Goal: Feedback & Contribution: Leave review/rating

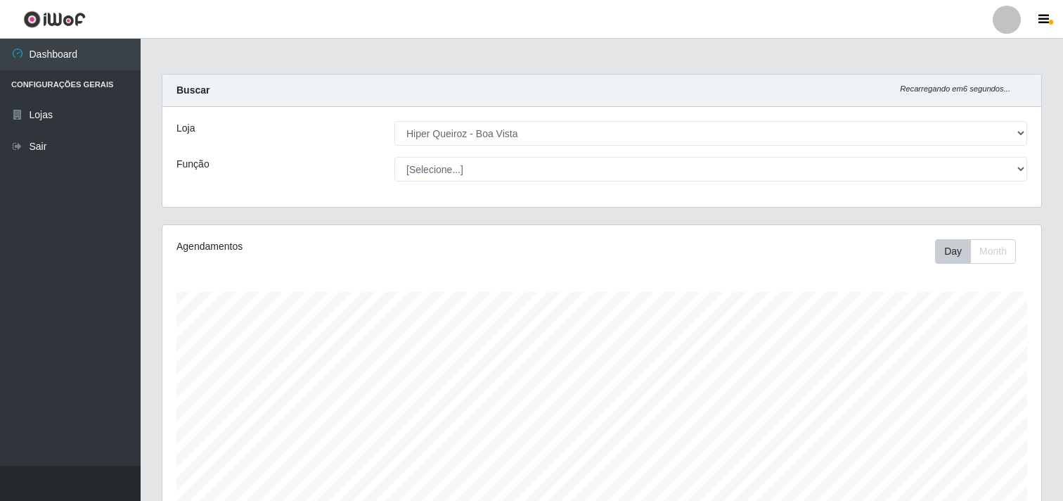
select select "514"
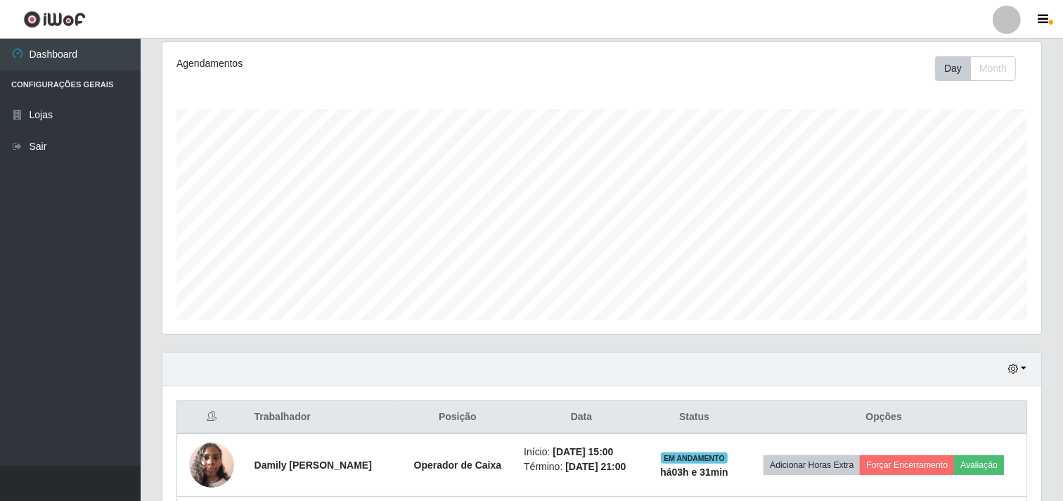
scroll to position [291, 879]
click at [1047, 86] on div "Agendamentos Day Month 14/09 Agendamentos 42" at bounding box center [602, 196] width 902 height 310
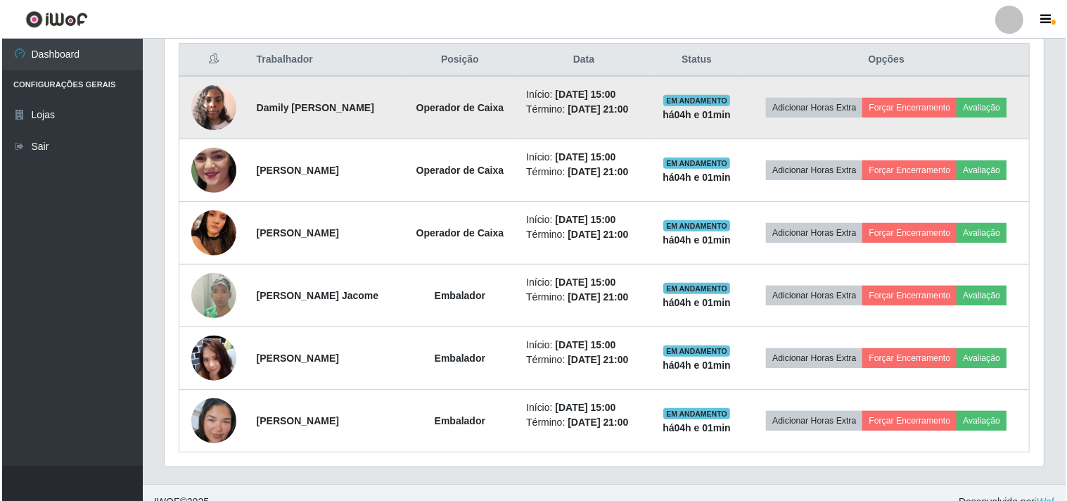
scroll to position [466, 0]
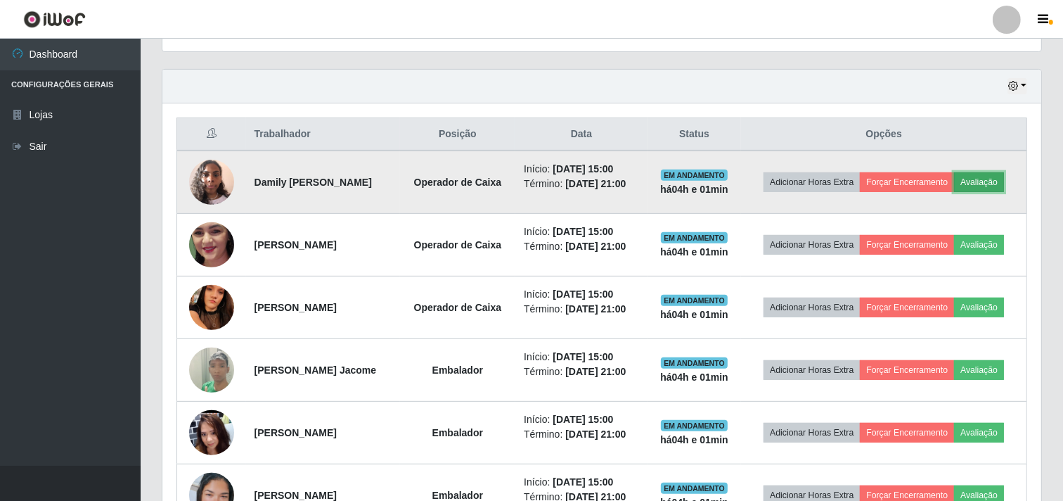
click at [954, 188] on button "Avaliação" at bounding box center [979, 182] width 50 height 20
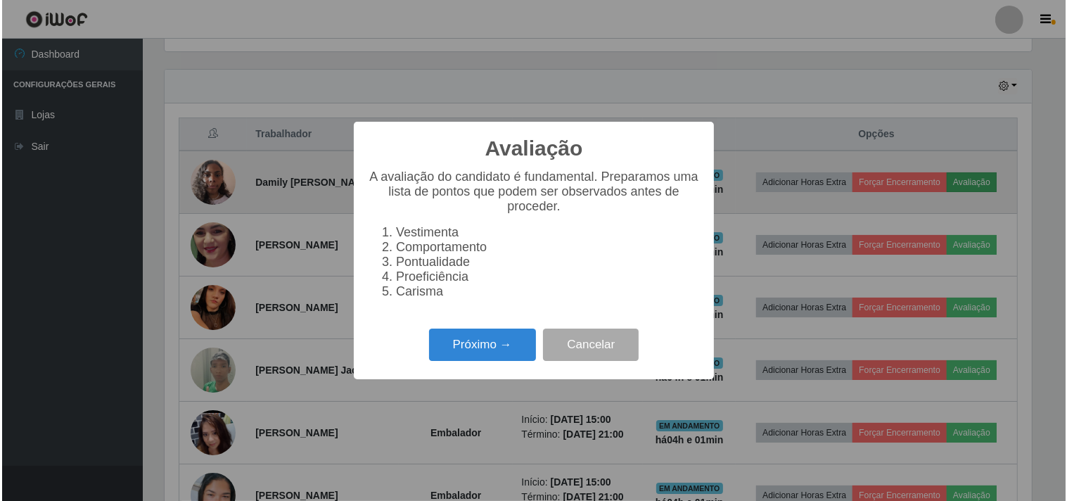
scroll to position [291, 870]
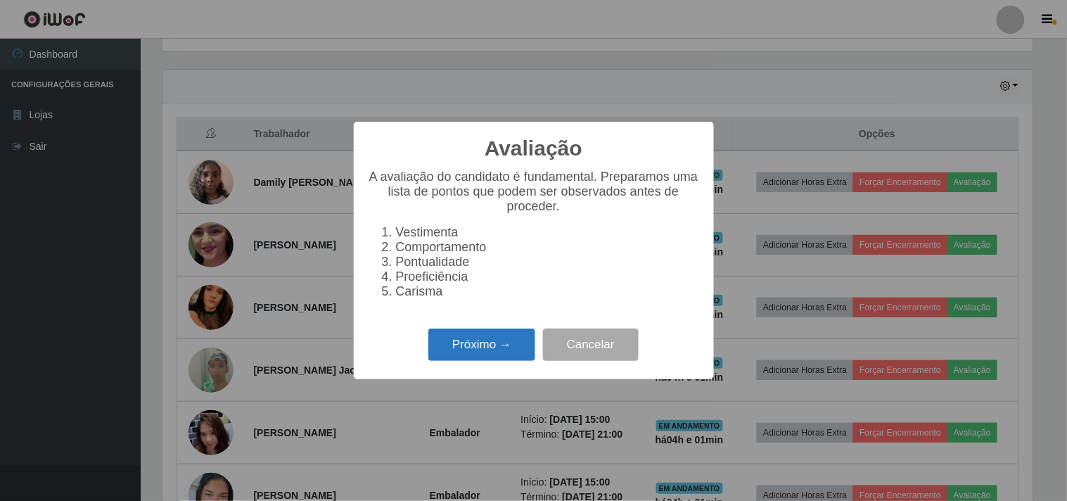
click at [452, 352] on button "Próximo →" at bounding box center [481, 344] width 107 height 33
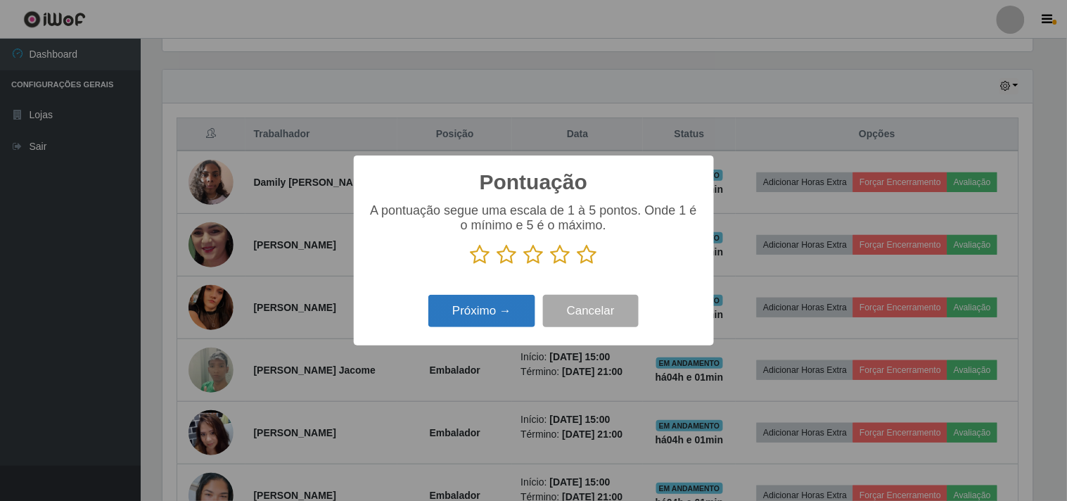
scroll to position [703029, 702450]
click at [591, 255] on icon at bounding box center [587, 254] width 20 height 21
click at [577, 265] on input "radio" at bounding box center [577, 265] width 0 height 0
click at [486, 321] on button "Próximo →" at bounding box center [481, 311] width 107 height 33
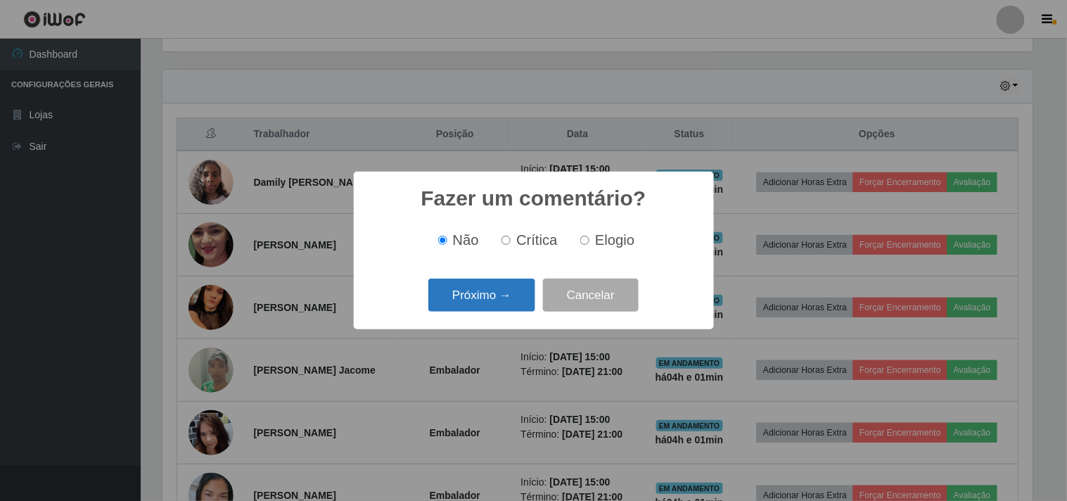
click at [518, 300] on button "Próximo →" at bounding box center [481, 295] width 107 height 33
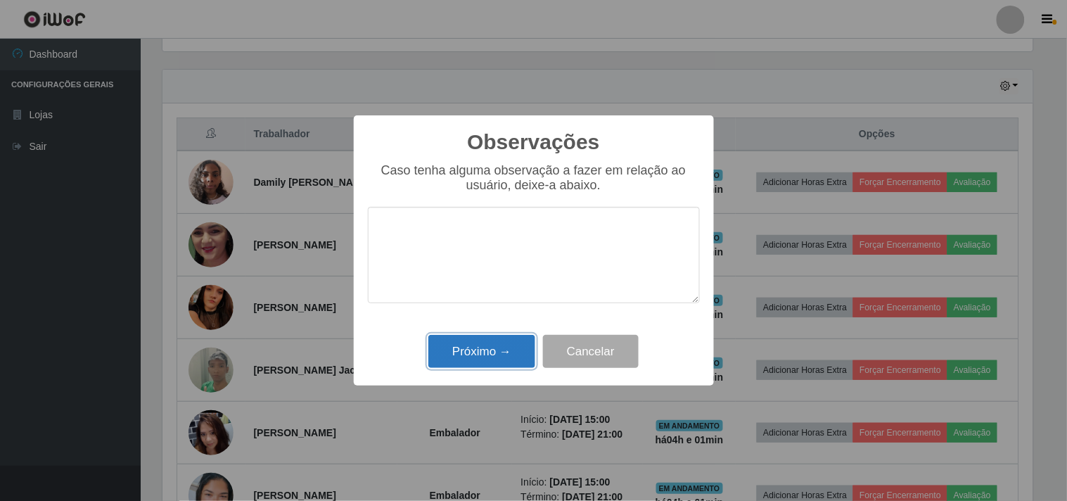
click at [496, 363] on button "Próximo →" at bounding box center [481, 351] width 107 height 33
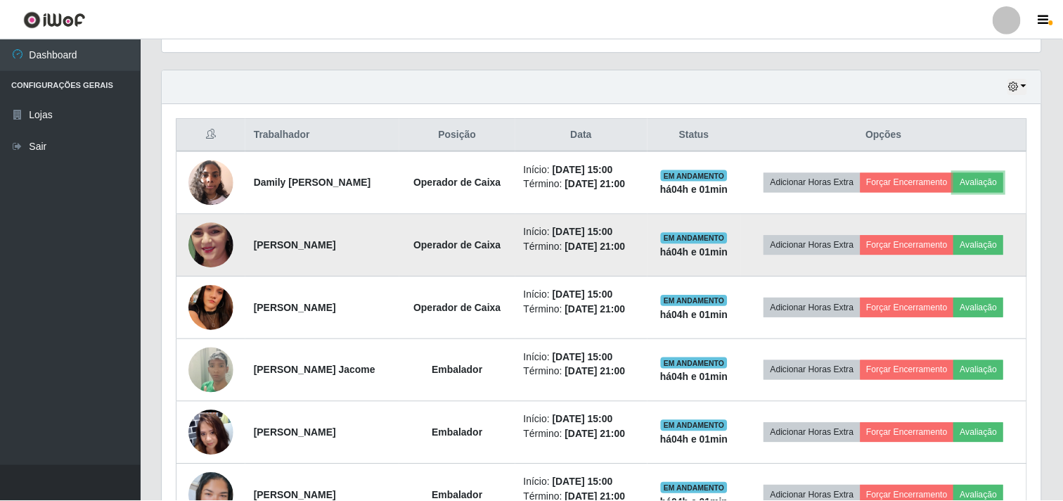
scroll to position [291, 879]
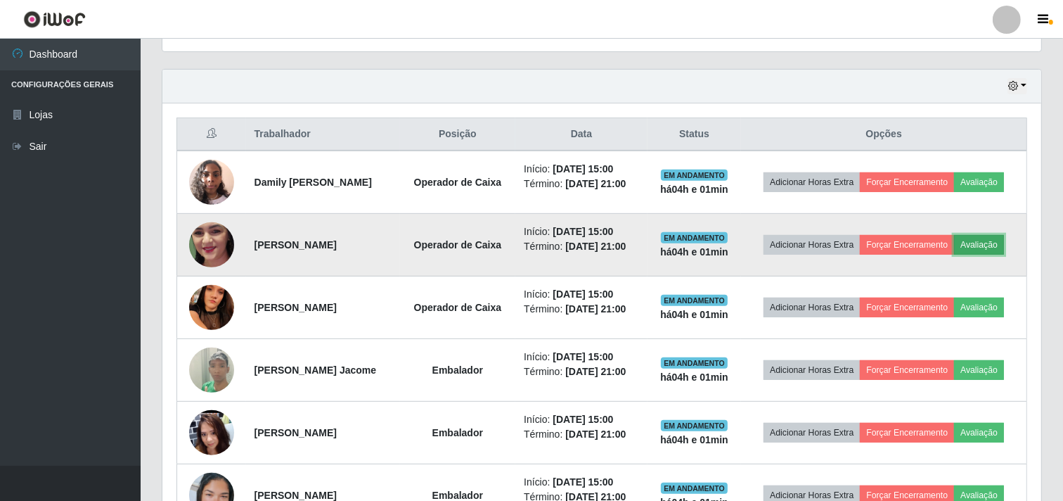
click at [954, 255] on button "Avaliação" at bounding box center [979, 245] width 50 height 20
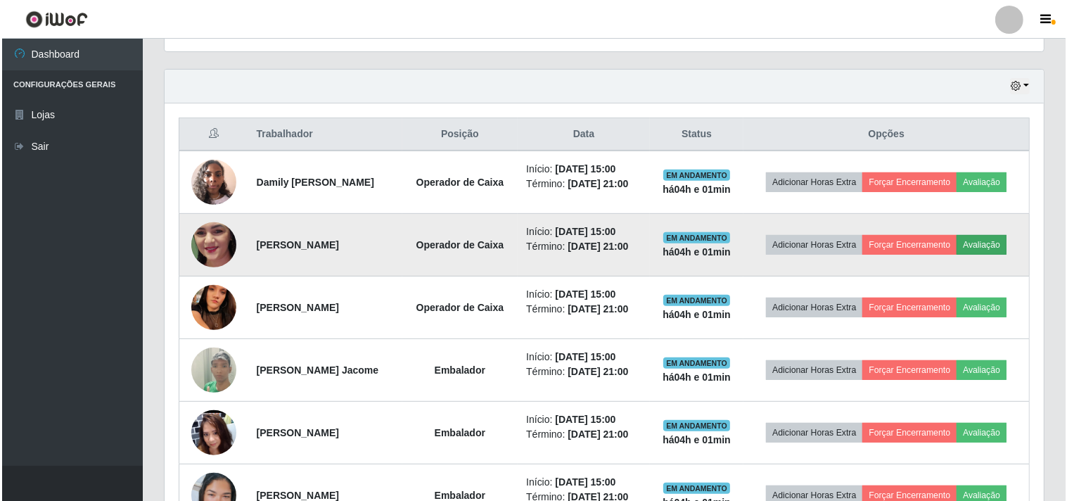
scroll to position [291, 870]
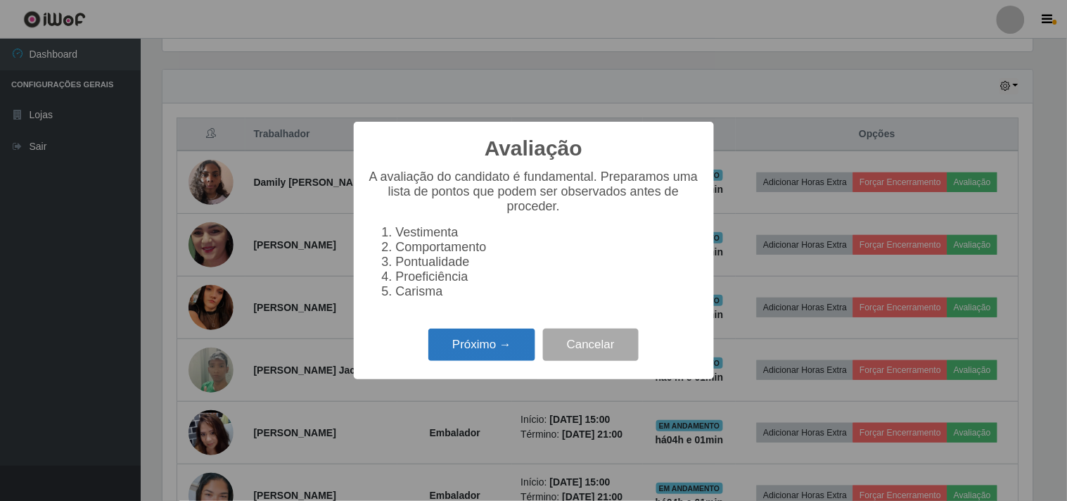
click at [471, 340] on button "Próximo →" at bounding box center [481, 344] width 107 height 33
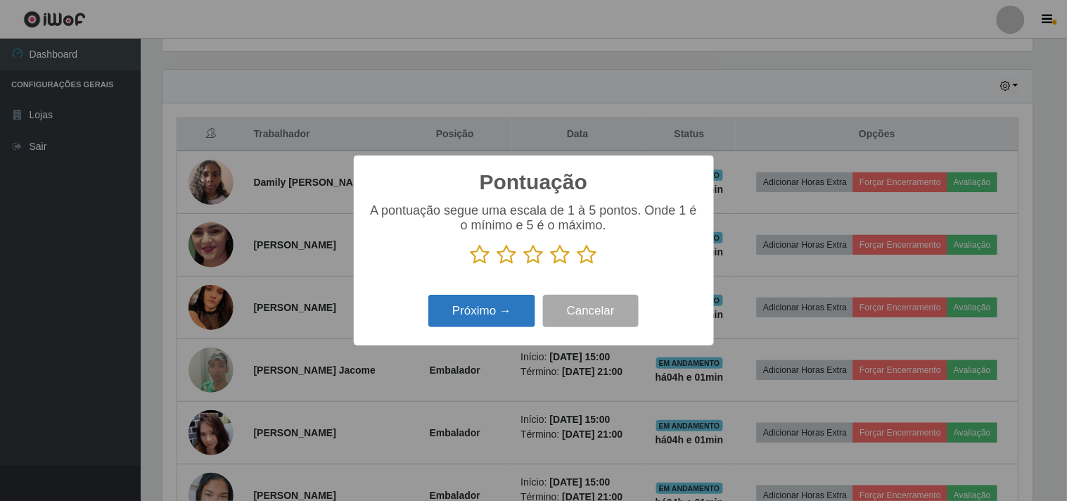
scroll to position [703029, 702450]
click at [584, 260] on icon at bounding box center [587, 254] width 20 height 21
click at [577, 265] on input "radio" at bounding box center [577, 265] width 0 height 0
click at [498, 312] on button "Próximo →" at bounding box center [481, 311] width 107 height 33
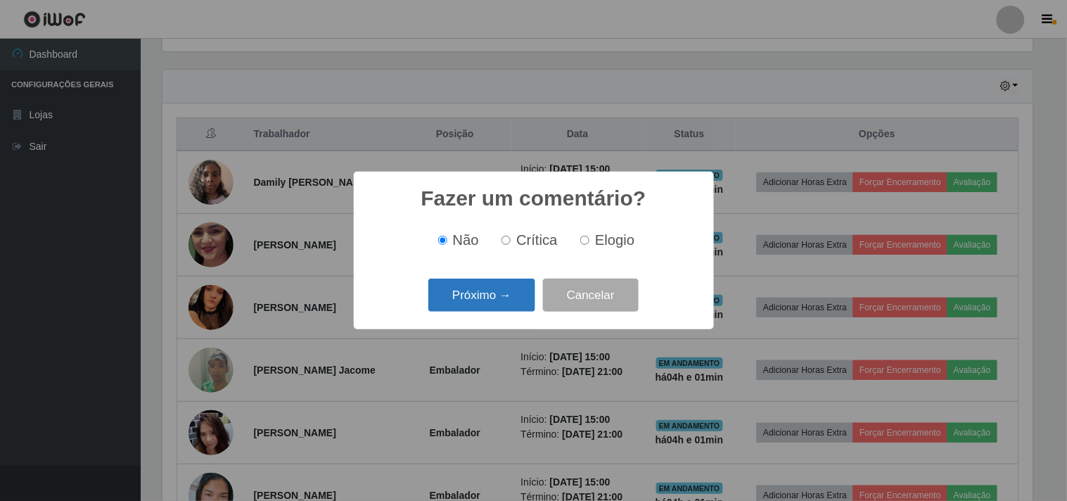
click at [490, 305] on button "Próximo →" at bounding box center [481, 295] width 107 height 33
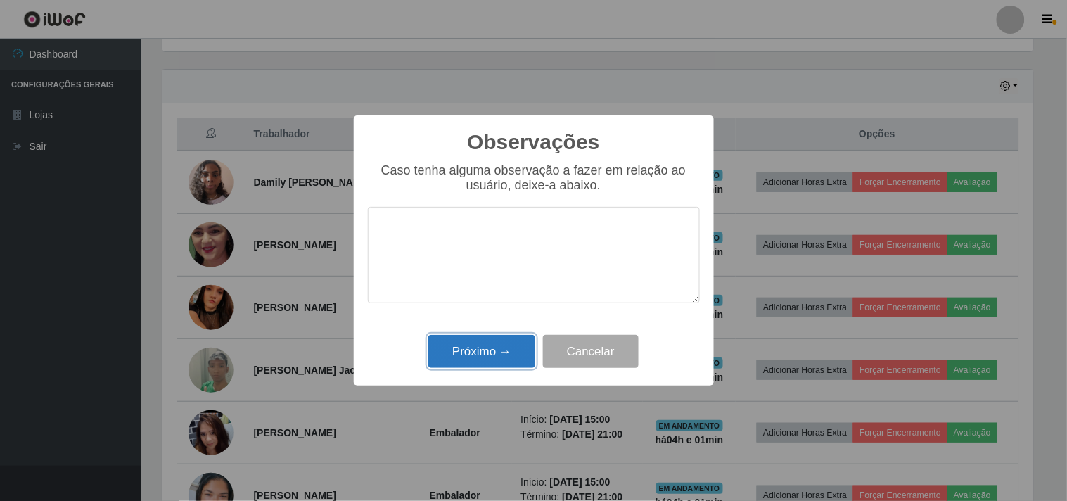
click at [498, 356] on button "Próximo →" at bounding box center [481, 351] width 107 height 33
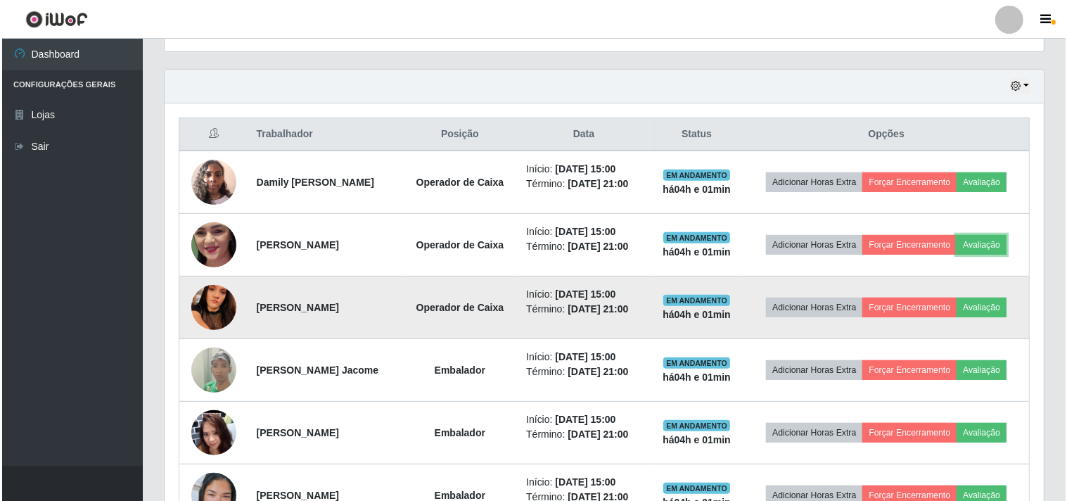
scroll to position [291, 879]
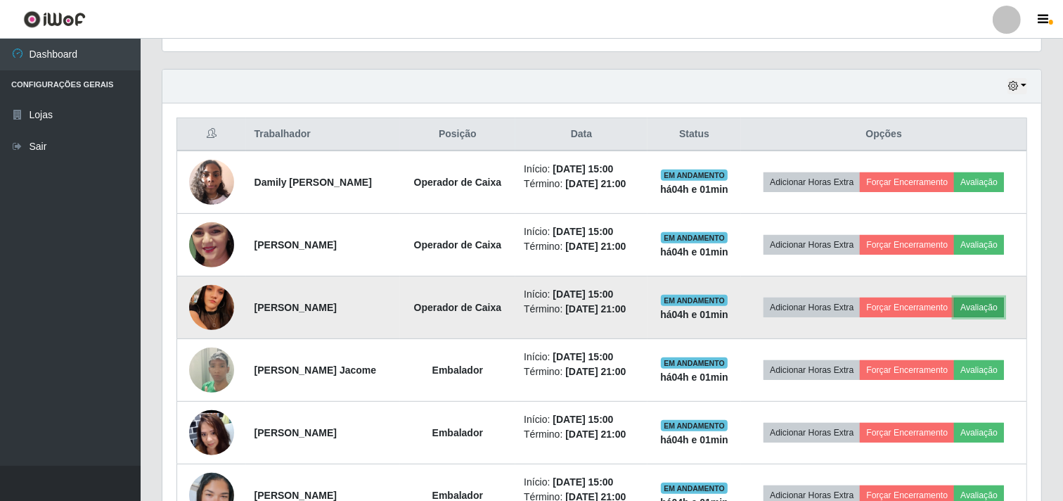
click at [954, 317] on button "Avaliação" at bounding box center [979, 308] width 50 height 20
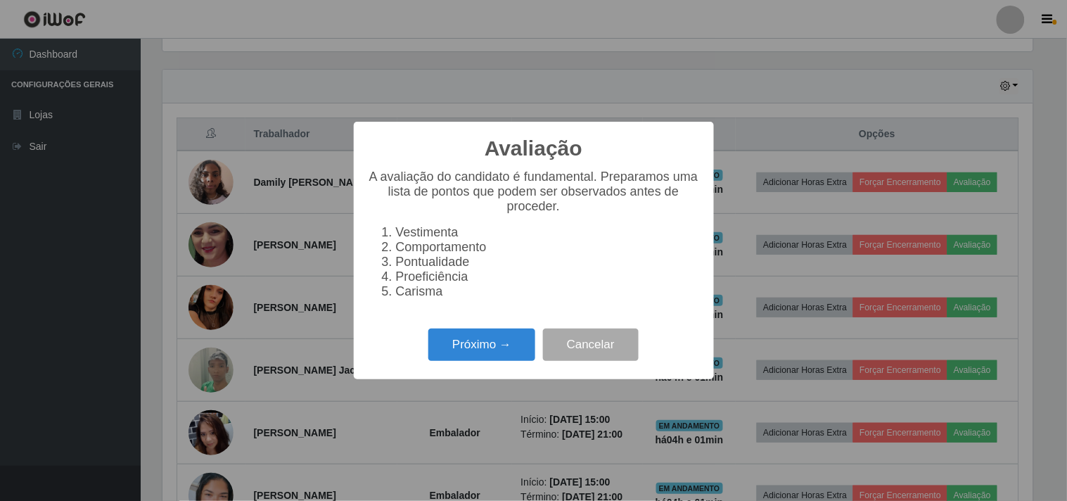
scroll to position [291, 870]
click at [467, 354] on button "Próximo →" at bounding box center [481, 344] width 107 height 33
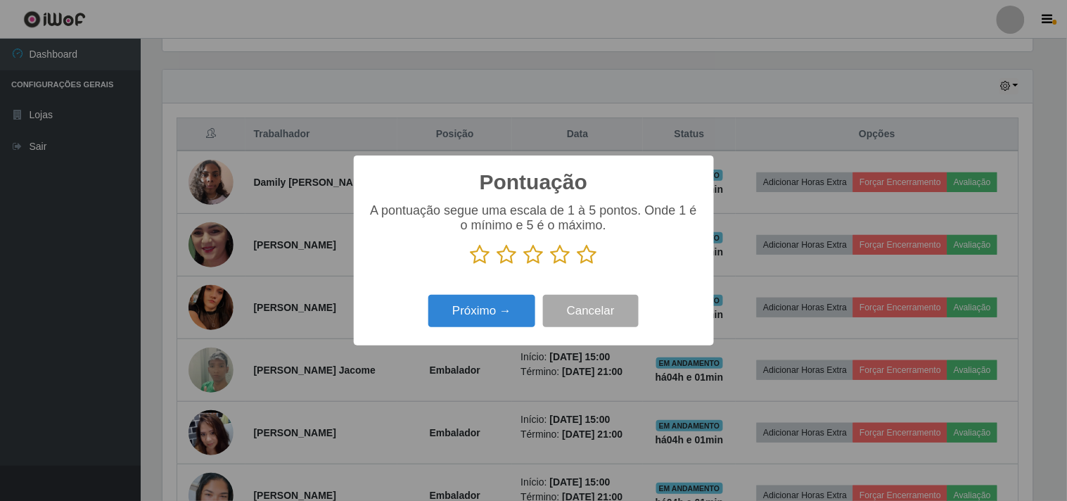
click at [584, 262] on icon at bounding box center [587, 254] width 20 height 21
click at [577, 265] on input "radio" at bounding box center [577, 265] width 0 height 0
click at [510, 307] on button "Próximo →" at bounding box center [481, 311] width 107 height 33
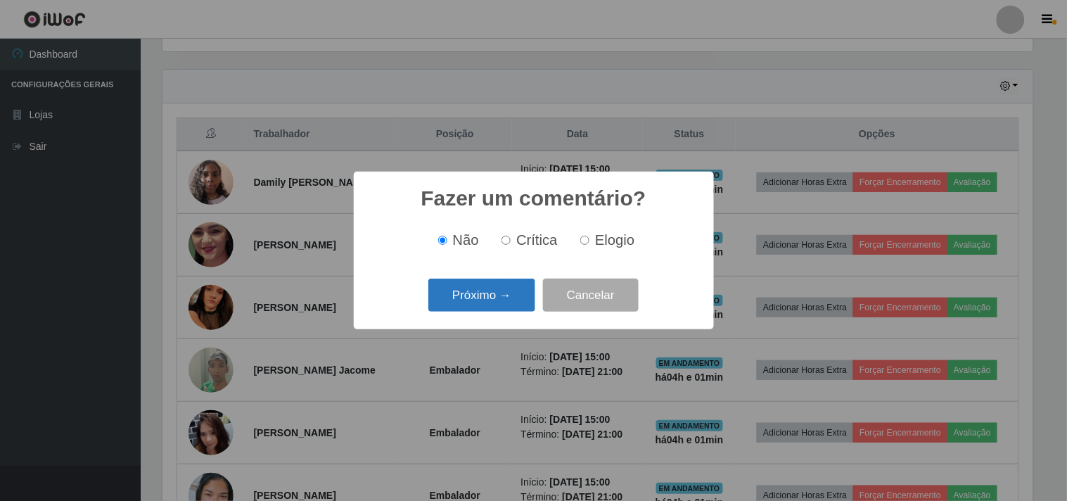
click at [511, 290] on button "Próximo →" at bounding box center [481, 295] width 107 height 33
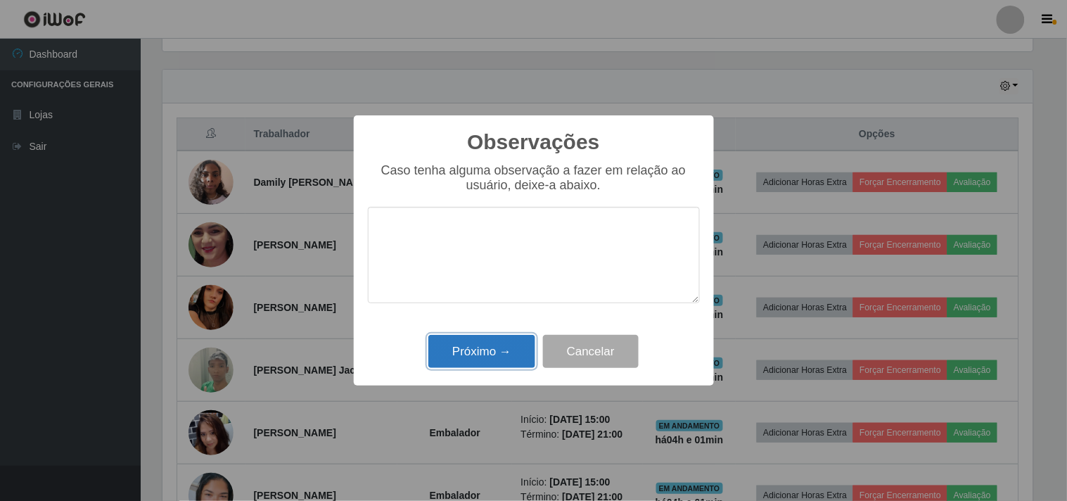
click at [492, 353] on button "Próximo →" at bounding box center [481, 351] width 107 height 33
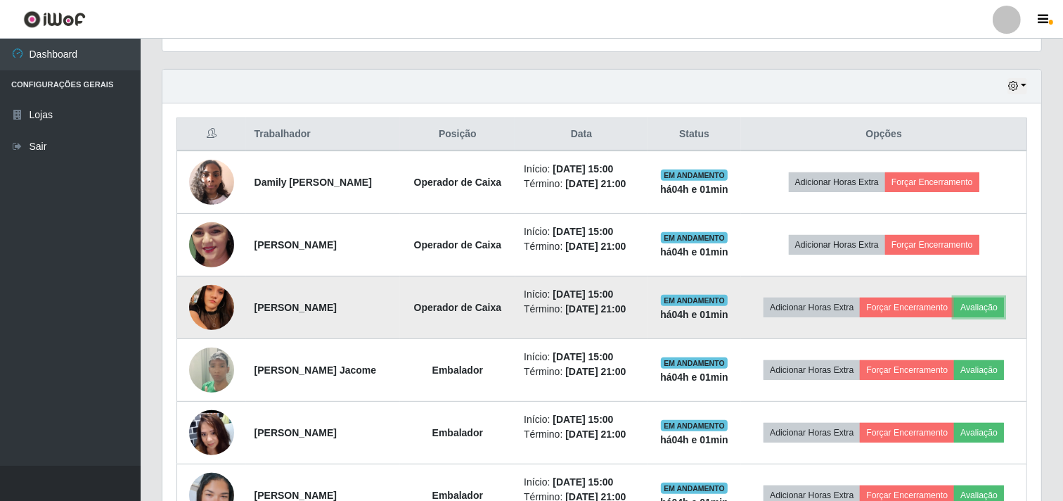
scroll to position [544, 0]
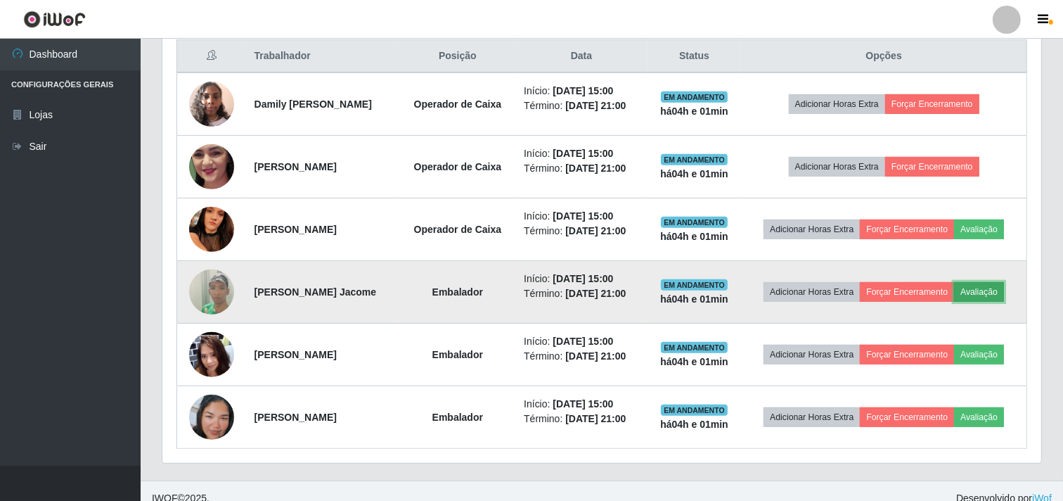
click at [954, 302] on button "Avaliação" at bounding box center [979, 292] width 50 height 20
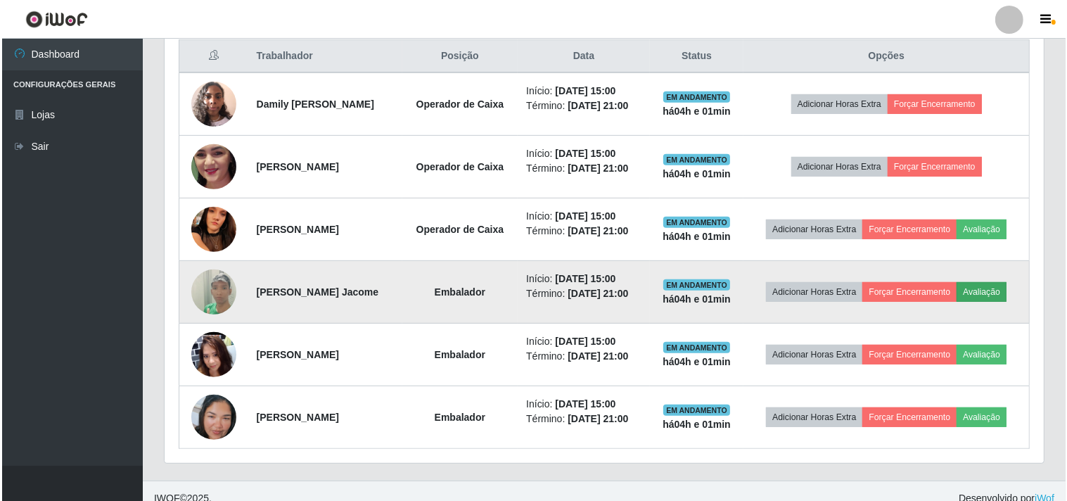
scroll to position [291, 870]
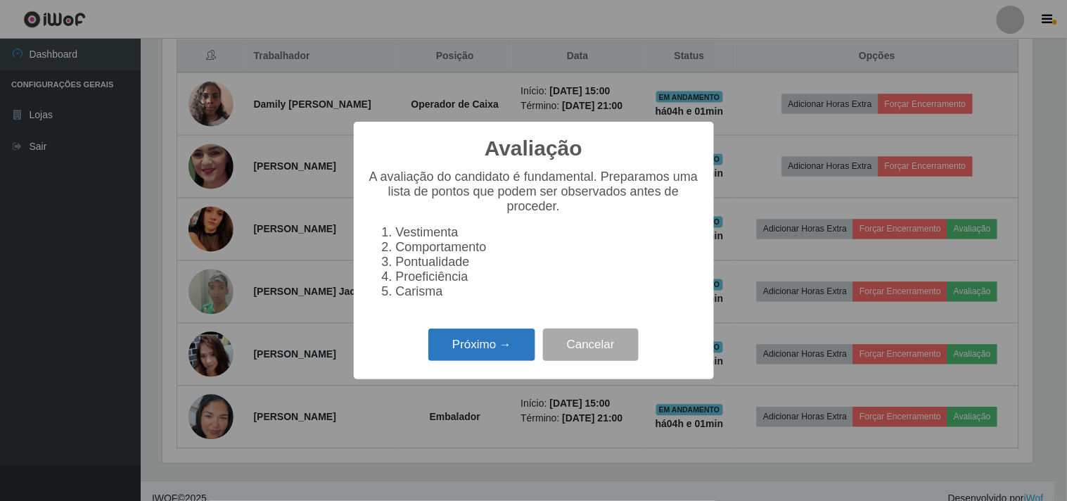
click at [487, 354] on button "Próximo →" at bounding box center [481, 344] width 107 height 33
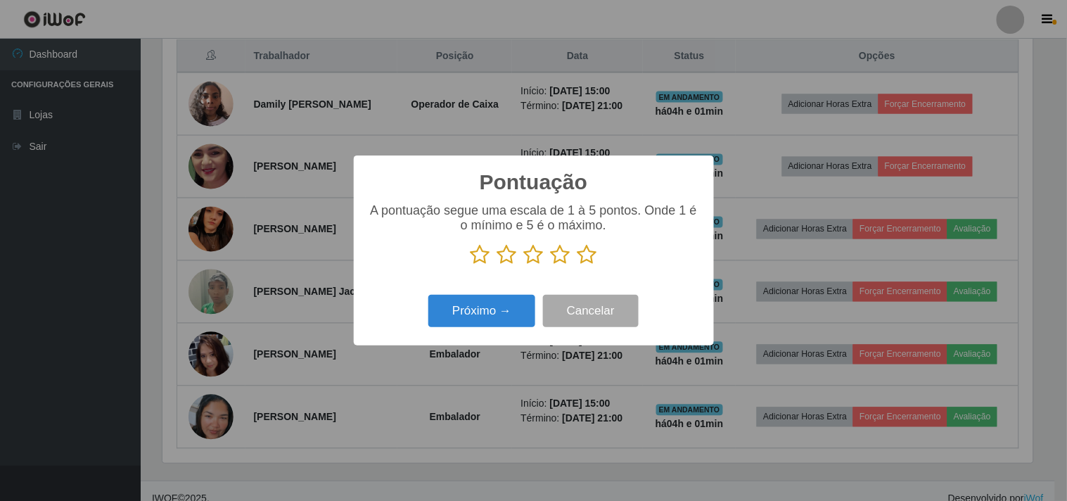
scroll to position [703029, 702450]
drag, startPoint x: 588, startPoint y: 262, endPoint x: 570, endPoint y: 267, distance: 18.5
click at [588, 262] on icon at bounding box center [587, 254] width 20 height 21
click at [577, 265] on input "radio" at bounding box center [577, 265] width 0 height 0
click at [491, 307] on button "Próximo →" at bounding box center [481, 311] width 107 height 33
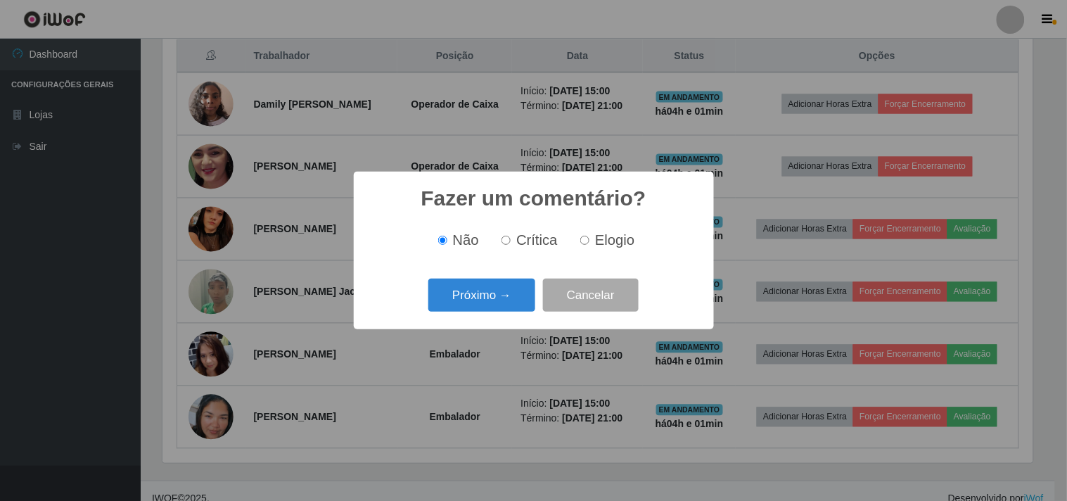
click at [491, 307] on button "Próximo →" at bounding box center [481, 295] width 107 height 33
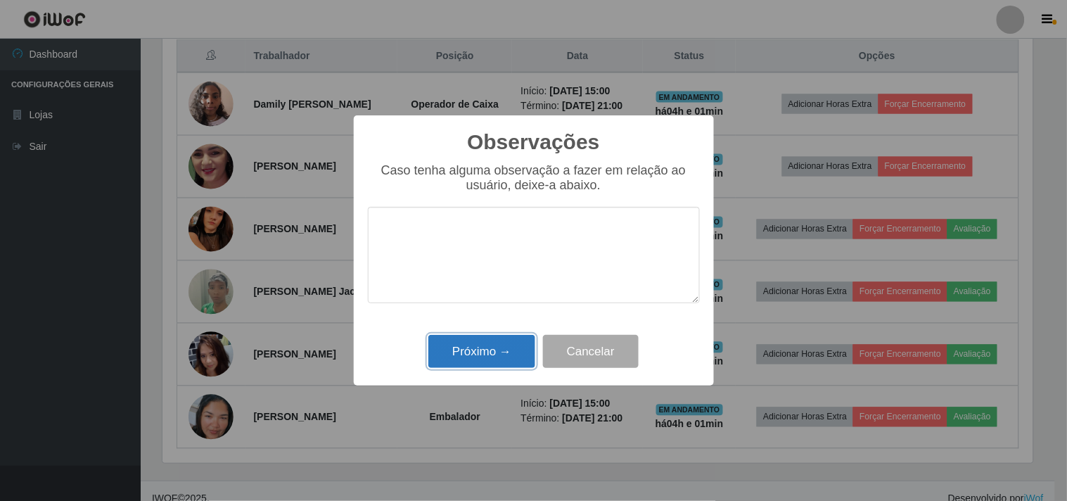
click at [481, 354] on button "Próximo →" at bounding box center [481, 351] width 107 height 33
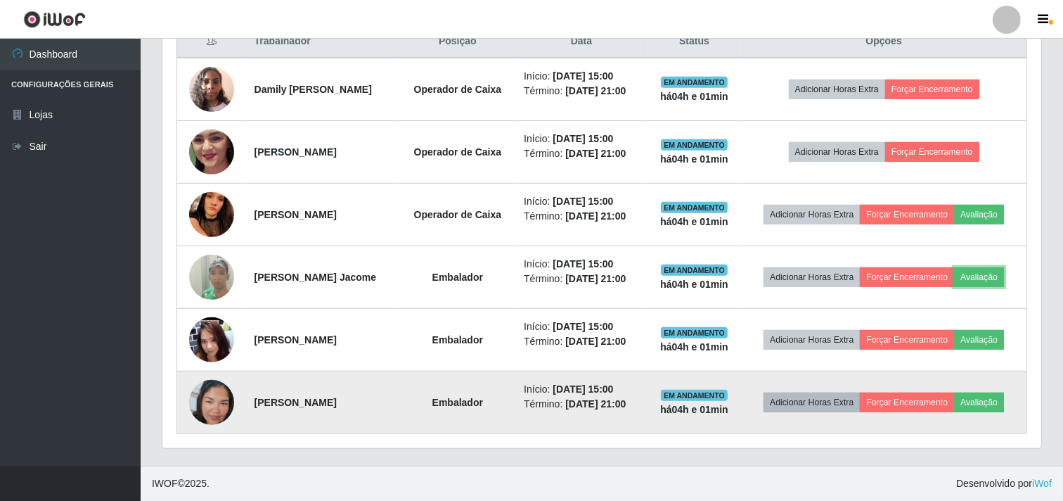
scroll to position [622, 0]
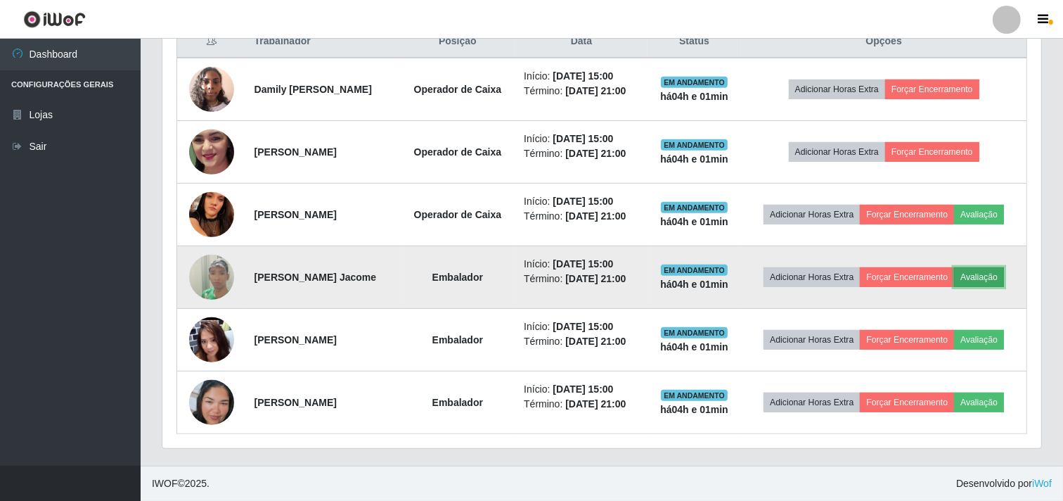
click at [954, 267] on button "Avaliação" at bounding box center [979, 277] width 50 height 20
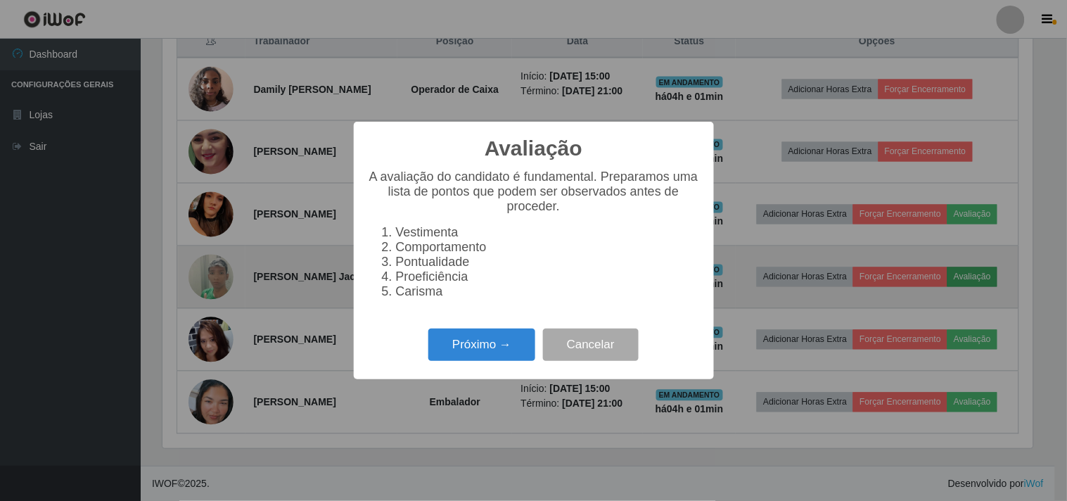
scroll to position [0, 0]
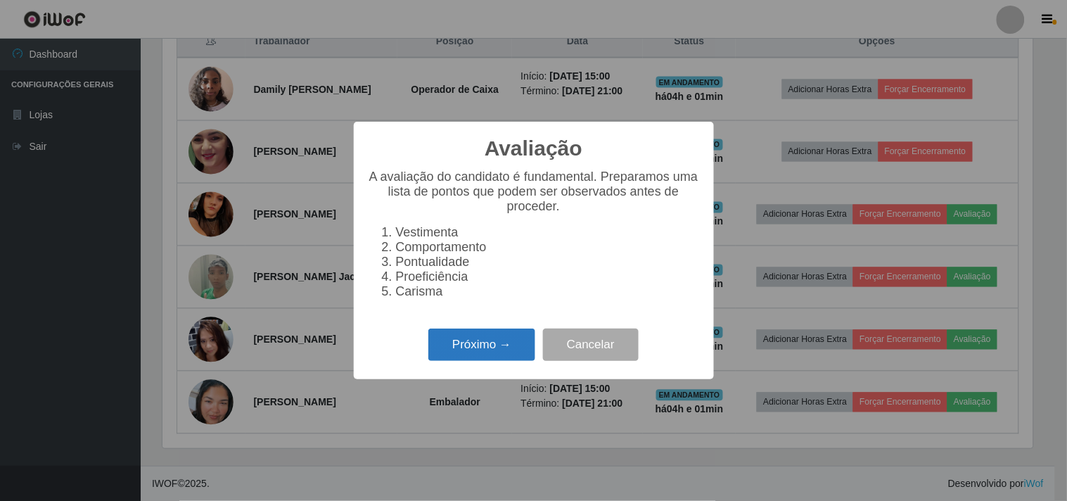
click at [471, 348] on button "Próximo →" at bounding box center [481, 344] width 107 height 33
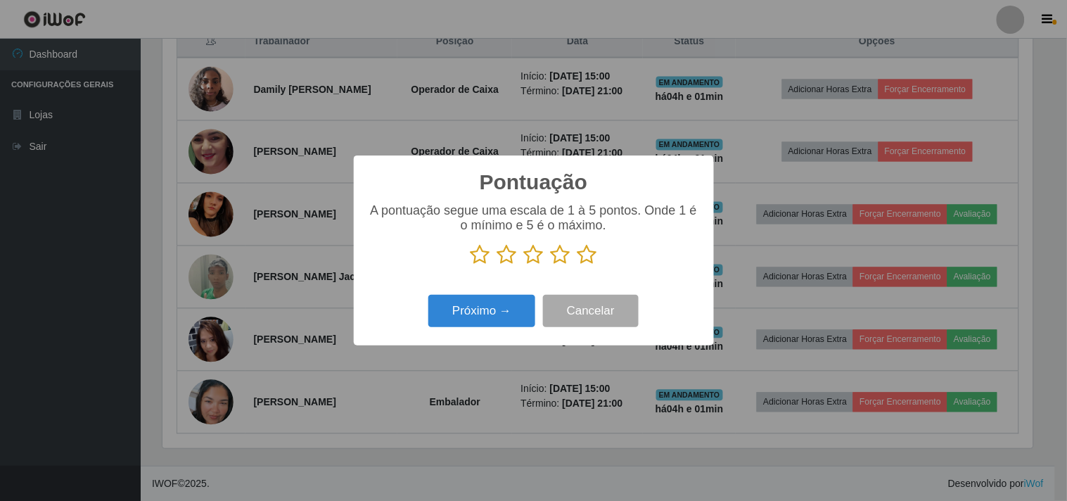
click at [589, 250] on icon at bounding box center [587, 254] width 20 height 21
click at [577, 265] on input "radio" at bounding box center [577, 265] width 0 height 0
click at [420, 326] on div "Próximo → Cancelar" at bounding box center [534, 310] width 332 height 40
click at [440, 308] on button "Próximo →" at bounding box center [481, 311] width 107 height 33
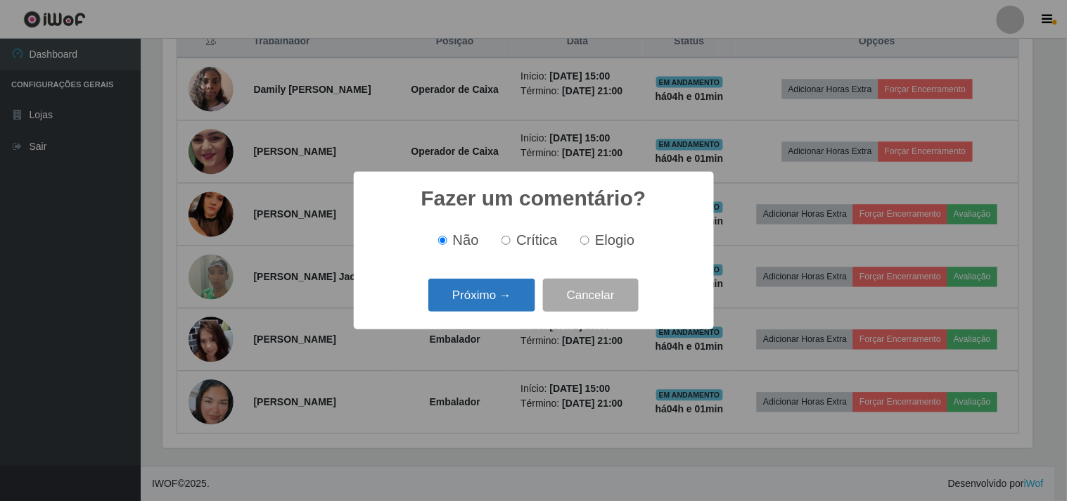
click at [464, 293] on button "Próximo →" at bounding box center [481, 295] width 107 height 33
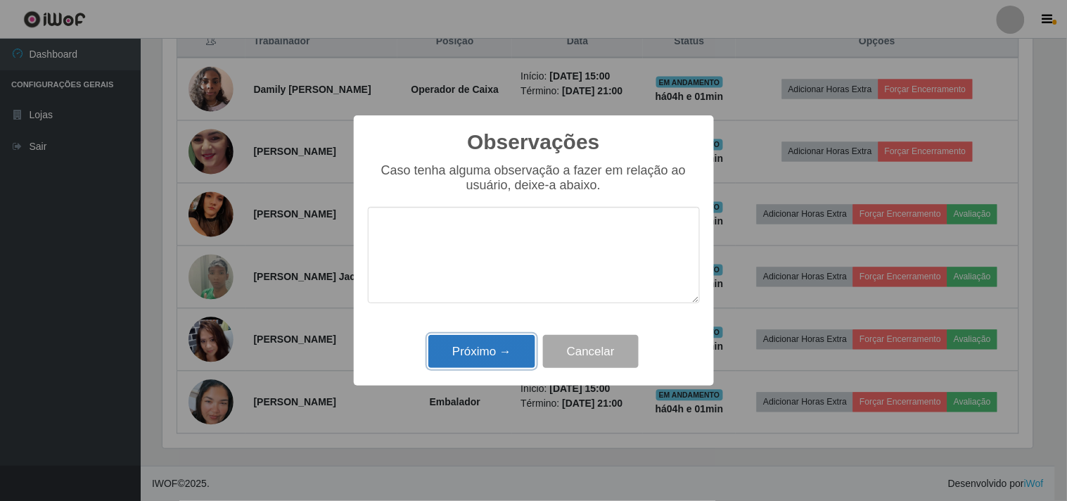
drag, startPoint x: 474, startPoint y: 350, endPoint x: 472, endPoint y: 364, distance: 13.5
click at [472, 364] on button "Próximo →" at bounding box center [481, 351] width 107 height 33
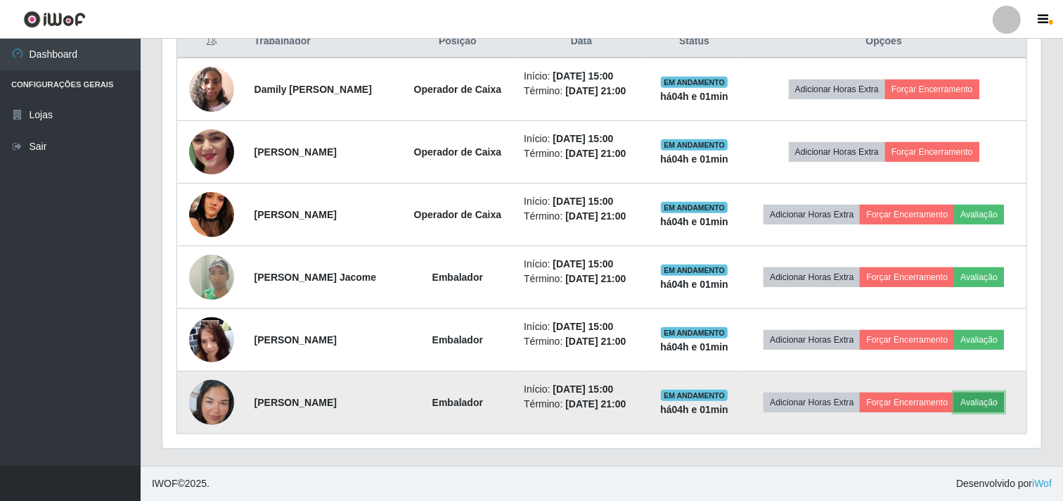
click at [954, 412] on button "Avaliação" at bounding box center [979, 402] width 50 height 20
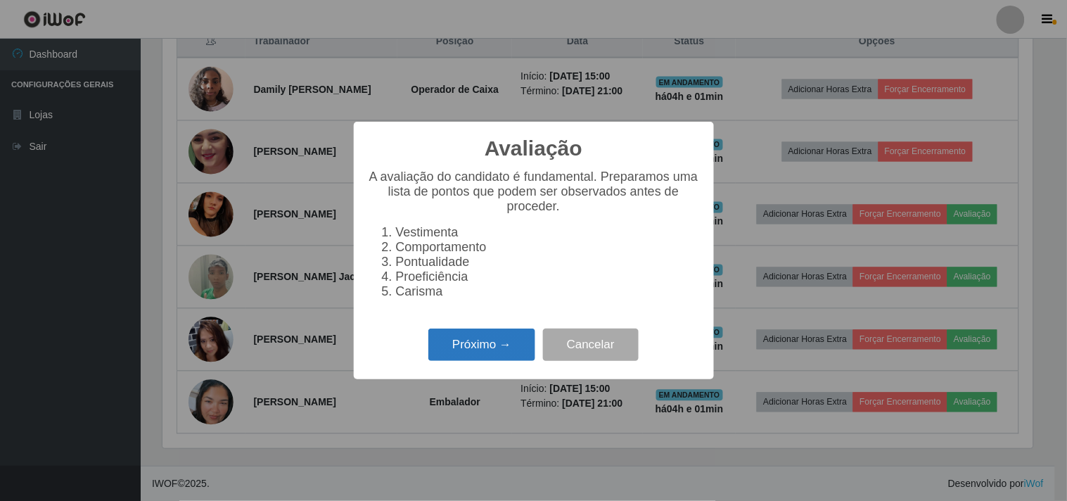
click at [504, 349] on button "Próximo →" at bounding box center [481, 344] width 107 height 33
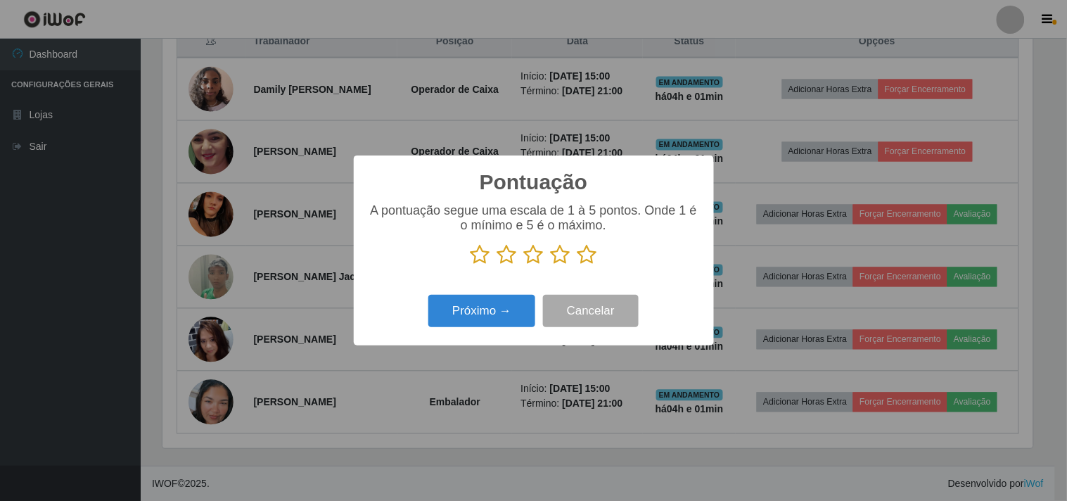
click at [589, 258] on icon at bounding box center [587, 254] width 20 height 21
click at [577, 265] on input "radio" at bounding box center [577, 265] width 0 height 0
click at [451, 309] on button "Próximo →" at bounding box center [481, 311] width 107 height 33
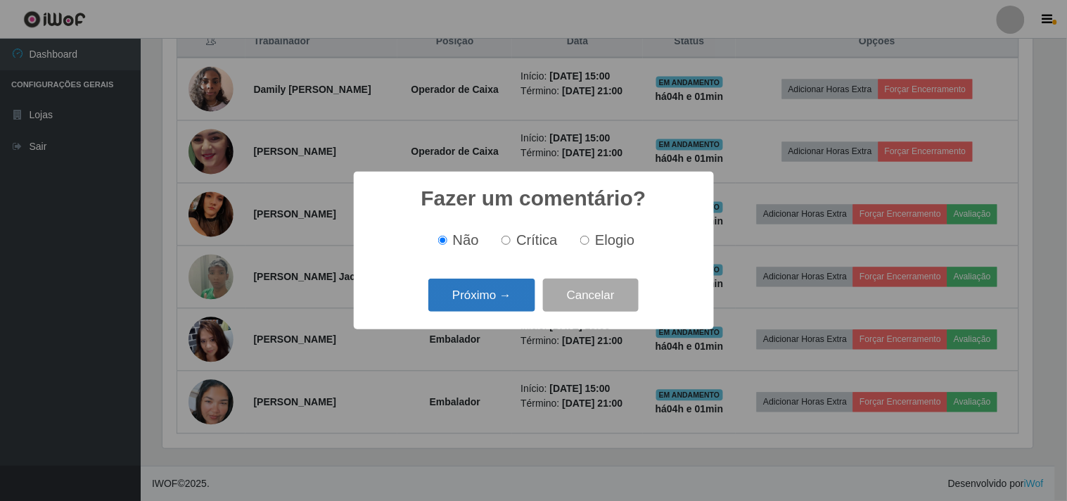
click at [467, 300] on button "Próximo →" at bounding box center [481, 295] width 107 height 33
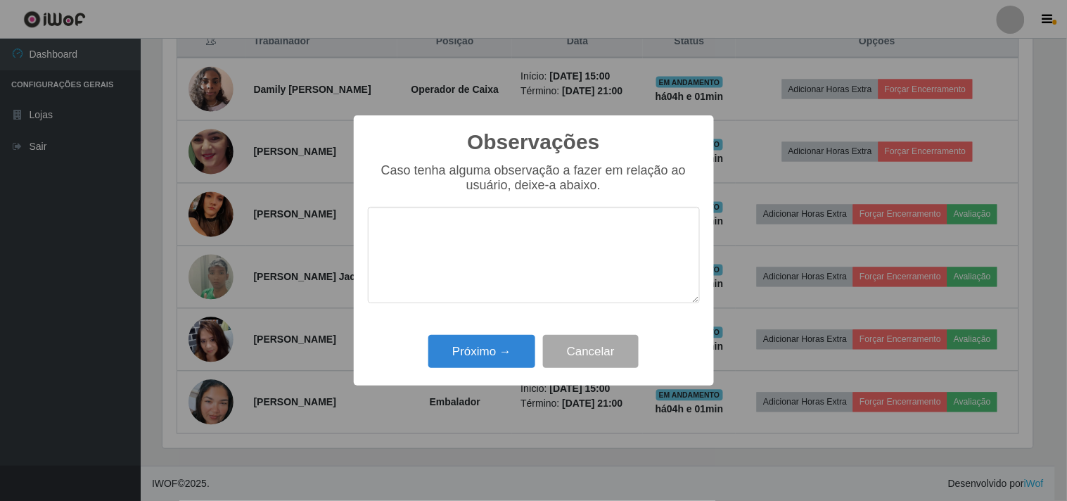
click at [467, 376] on div "Observações × Caso tenha alguma observação a fazer em relação ao usuário, deixe…" at bounding box center [534, 250] width 360 height 271
click at [476, 359] on button "Próximo →" at bounding box center [481, 351] width 107 height 33
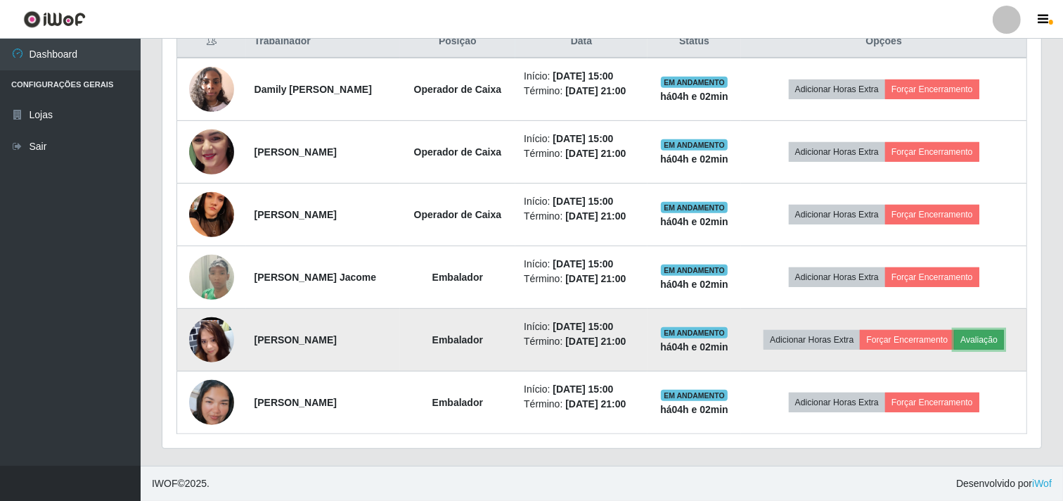
click at [954, 350] on button "Avaliação" at bounding box center [979, 340] width 50 height 20
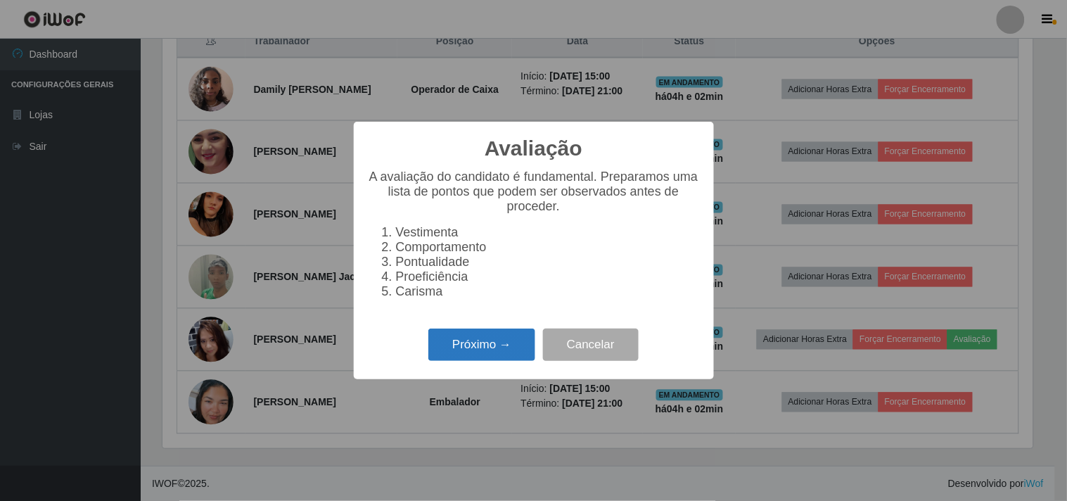
click at [480, 348] on button "Próximo →" at bounding box center [481, 344] width 107 height 33
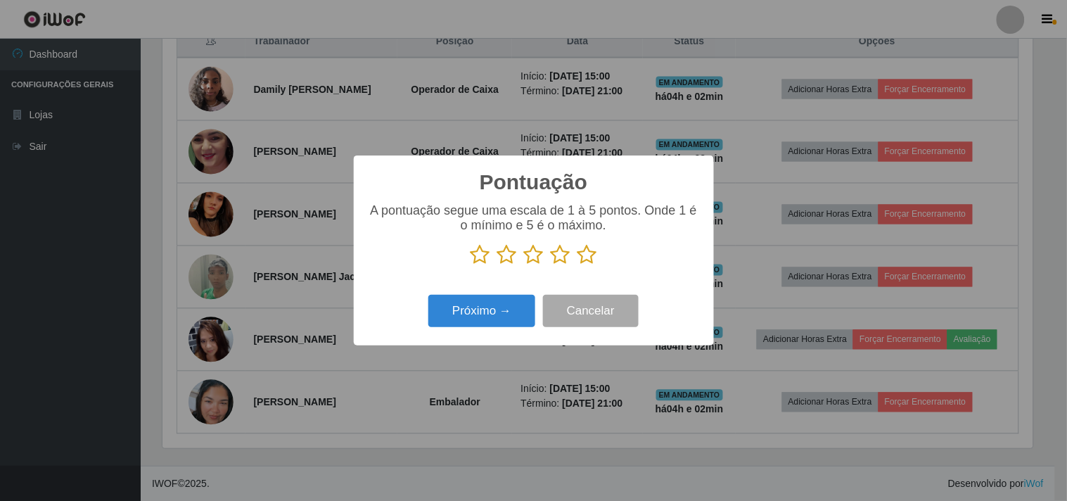
scroll to position [703029, 702450]
click at [584, 255] on icon at bounding box center [587, 254] width 20 height 21
click at [577, 265] on input "radio" at bounding box center [577, 265] width 0 height 0
click at [447, 309] on button "Próximo →" at bounding box center [481, 311] width 107 height 33
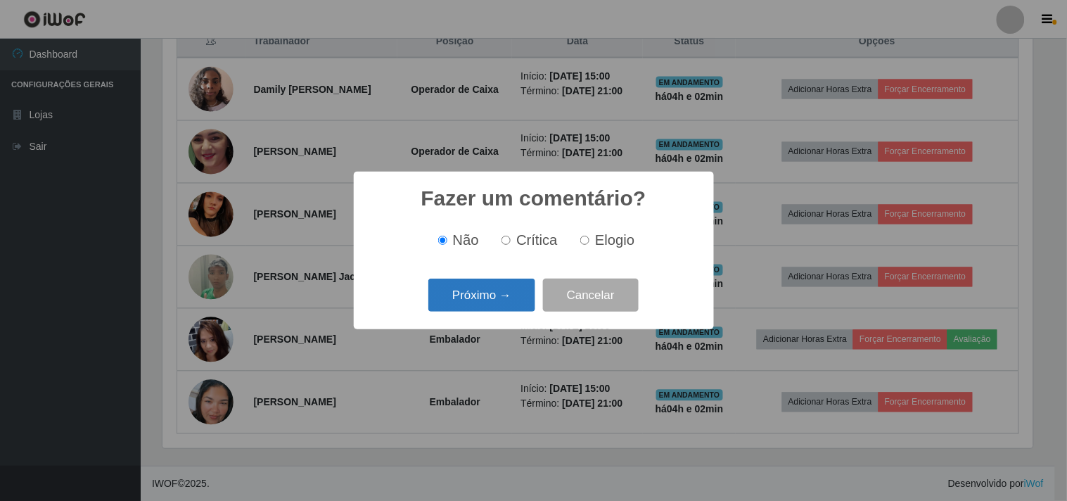
click at [502, 290] on button "Próximo →" at bounding box center [481, 295] width 107 height 33
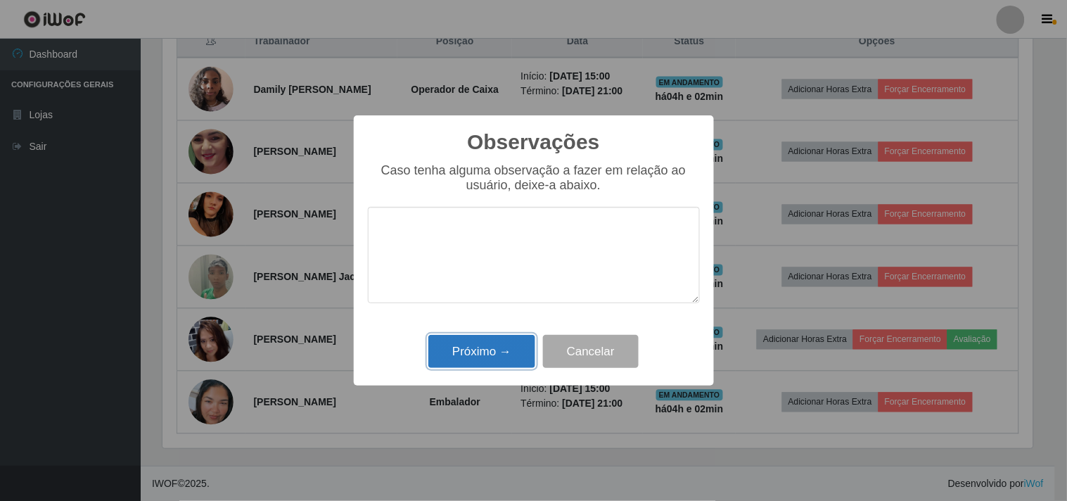
click at [484, 350] on button "Próximo →" at bounding box center [481, 351] width 107 height 33
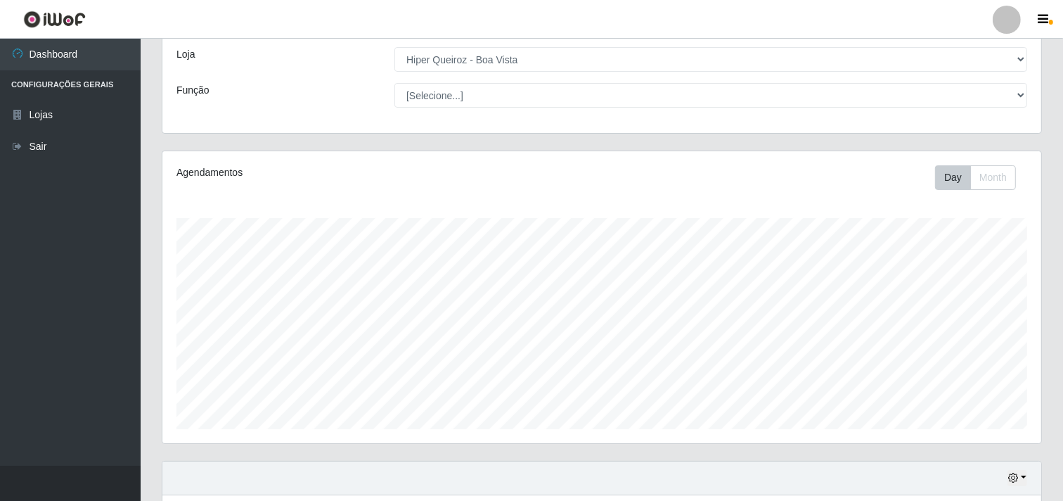
scroll to position [0, 0]
